Goal: Information Seeking & Learning: Understand process/instructions

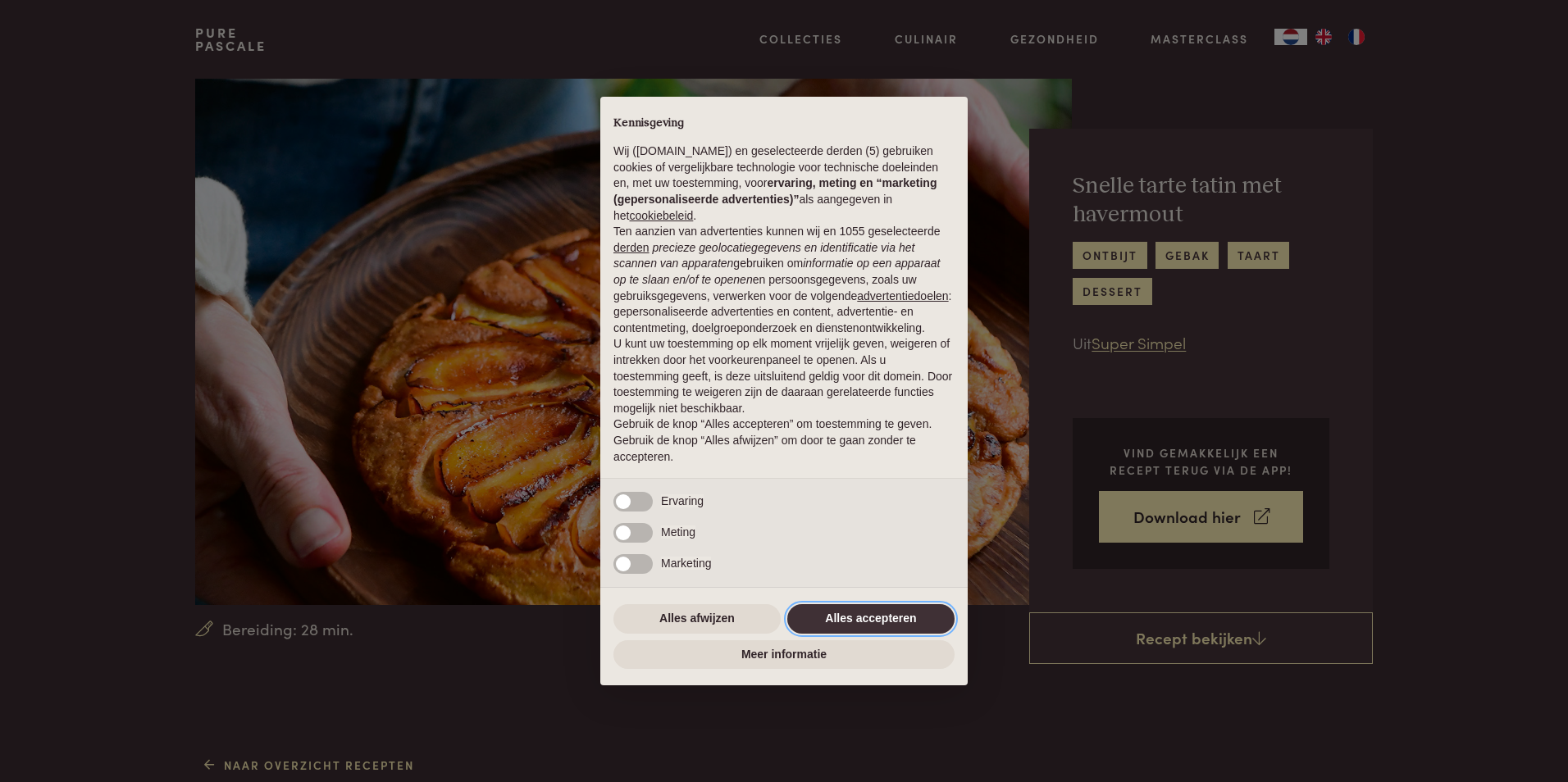
click at [846, 618] on button "Alles accepteren" at bounding box center [870, 619] width 167 height 30
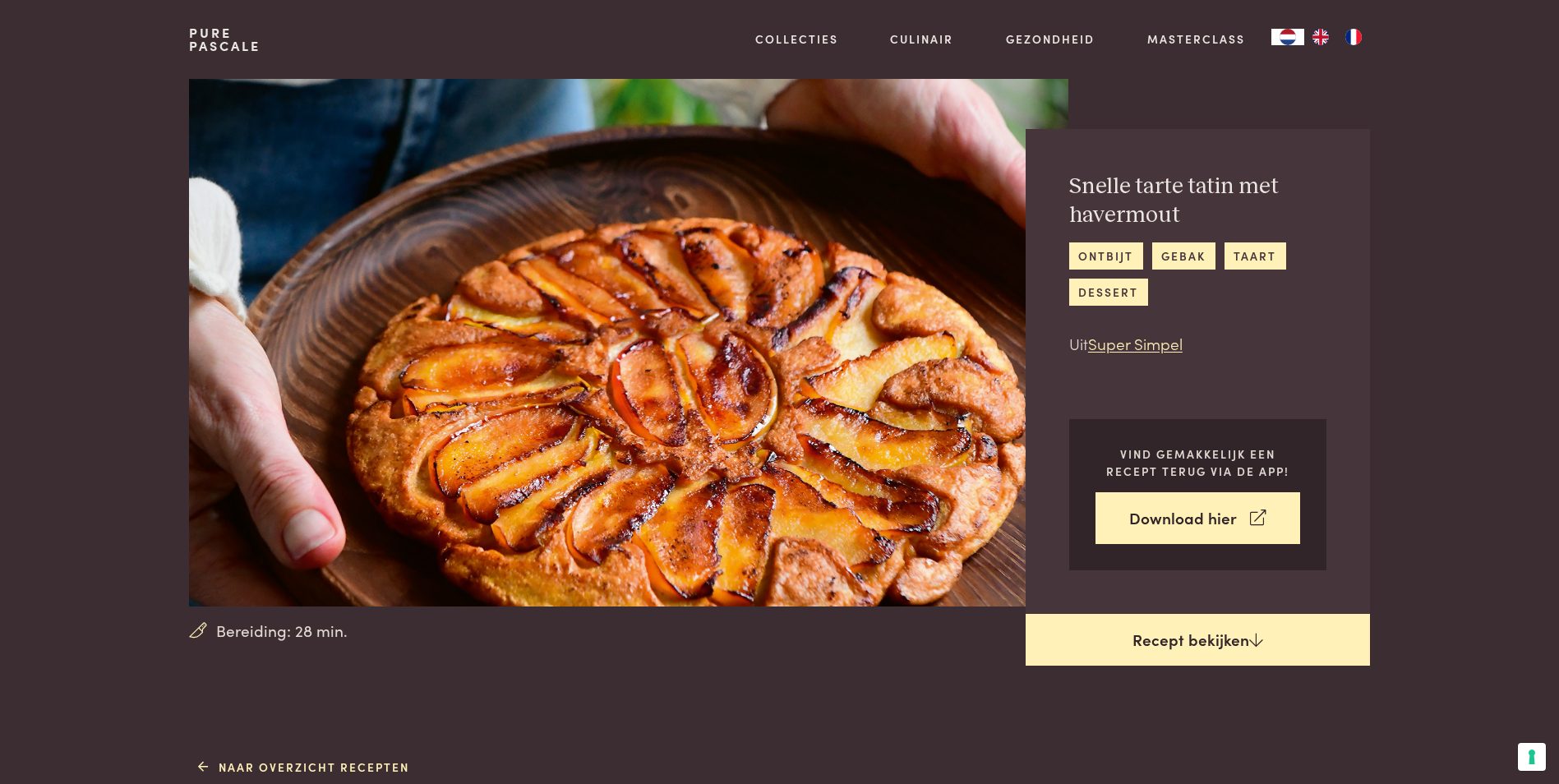
click at [1245, 635] on link "Recept bekijken" at bounding box center [1198, 640] width 344 height 53
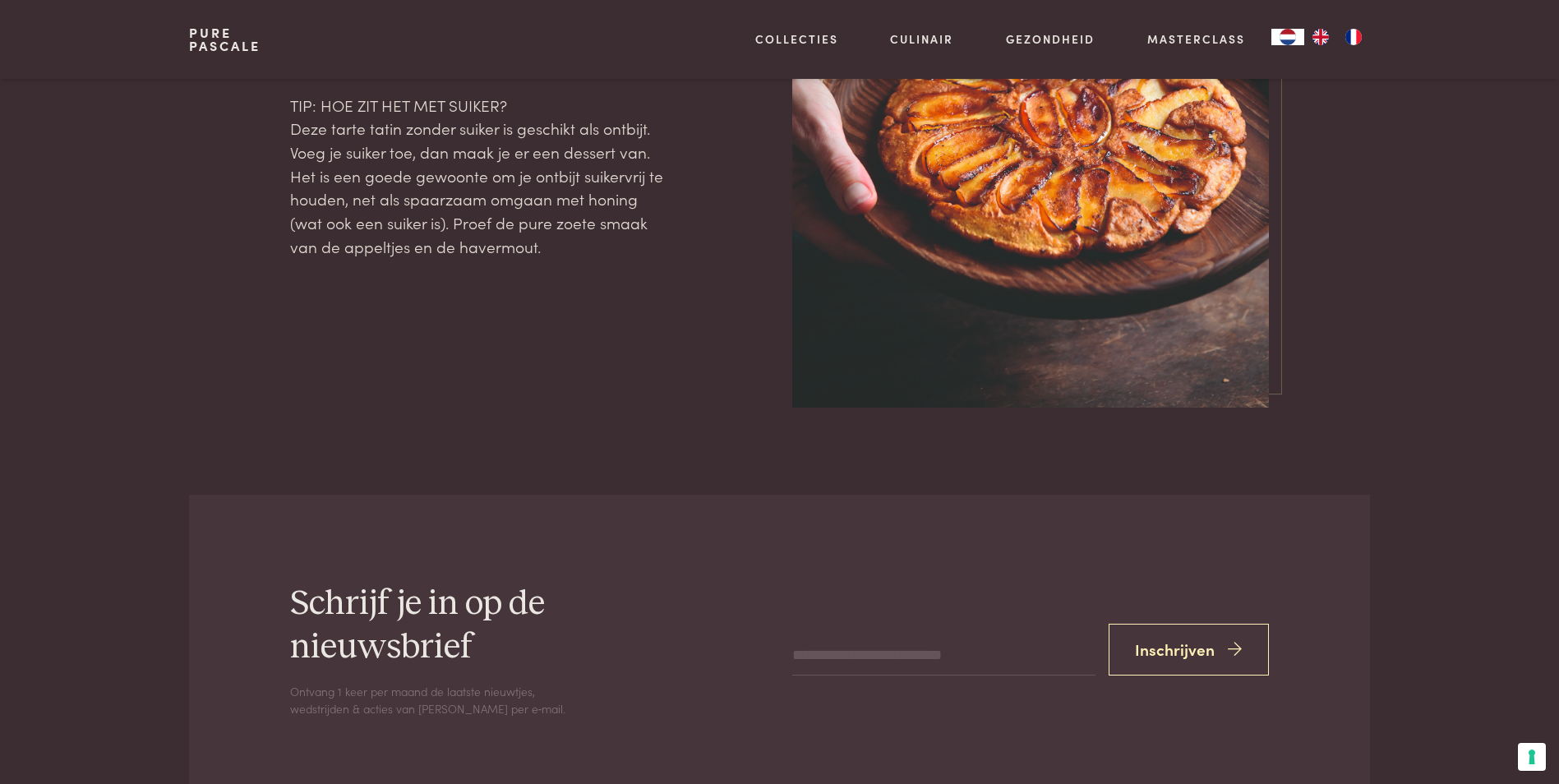
scroll to position [2067, 0]
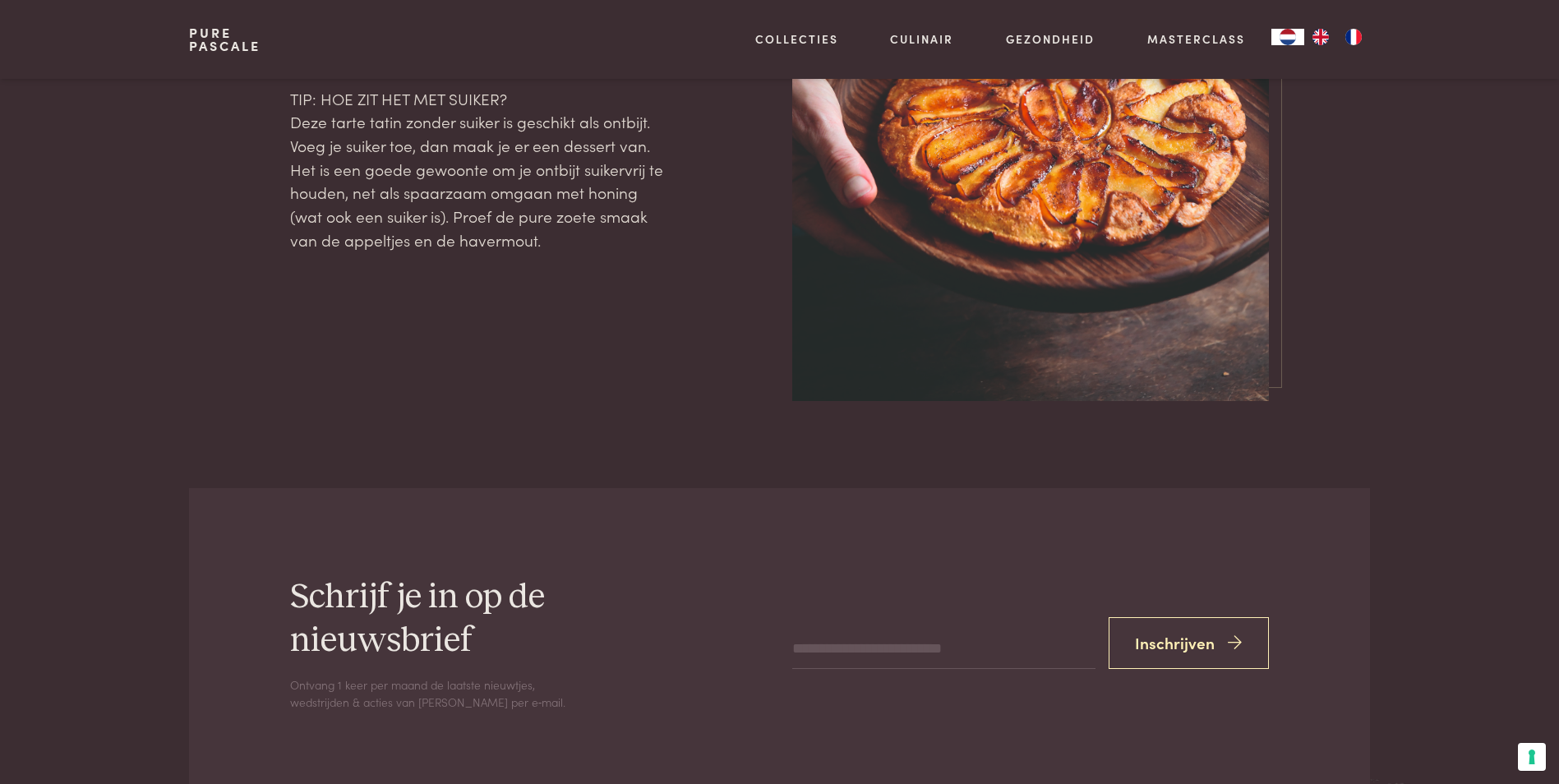
scroll to position [753, 0]
